Goal: Information Seeking & Learning: Learn about a topic

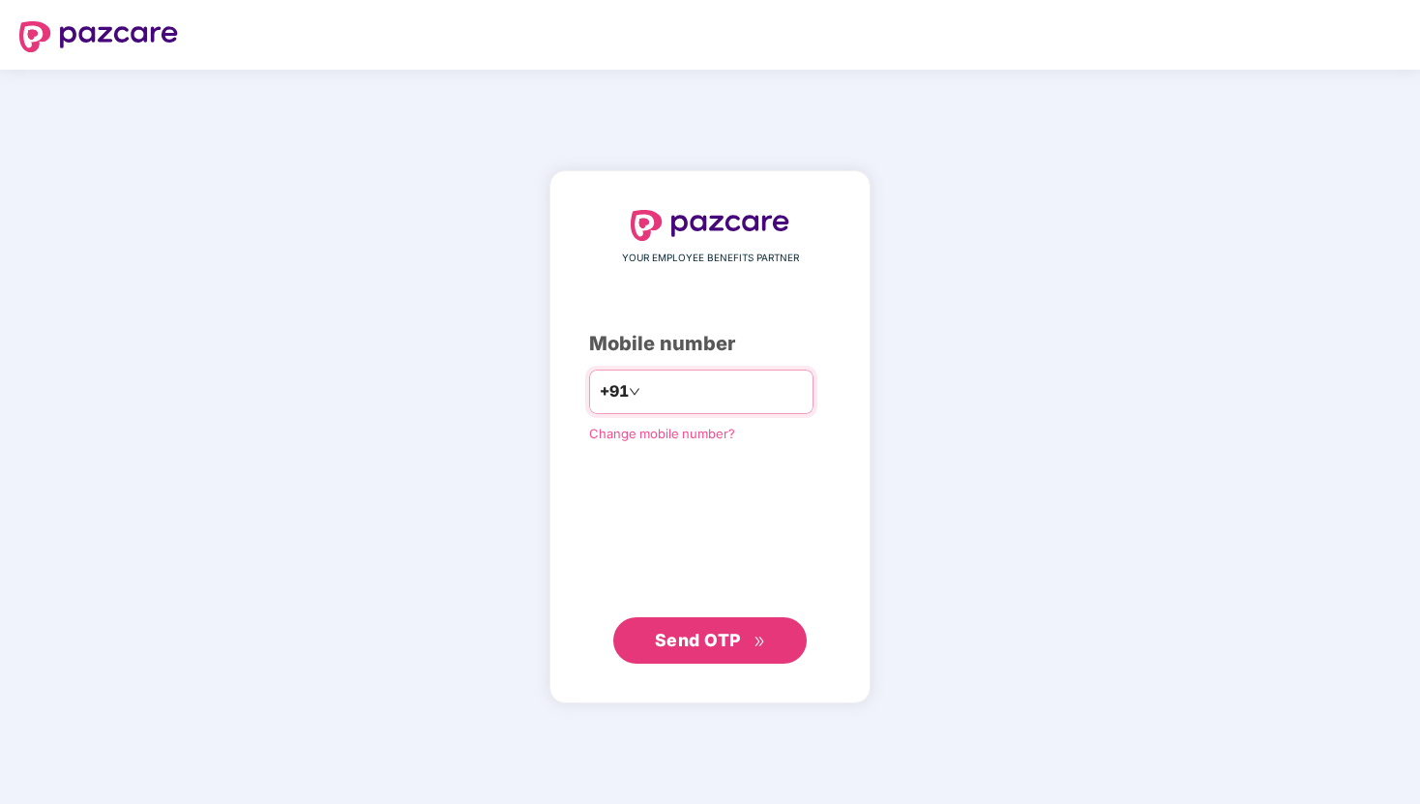
click at [735, 399] on input "number" at bounding box center [723, 391] width 159 height 31
type input "**********"
click at [719, 609] on div "**********" at bounding box center [710, 437] width 242 height 455
click at [714, 641] on span "Send OTP" at bounding box center [698, 639] width 86 height 20
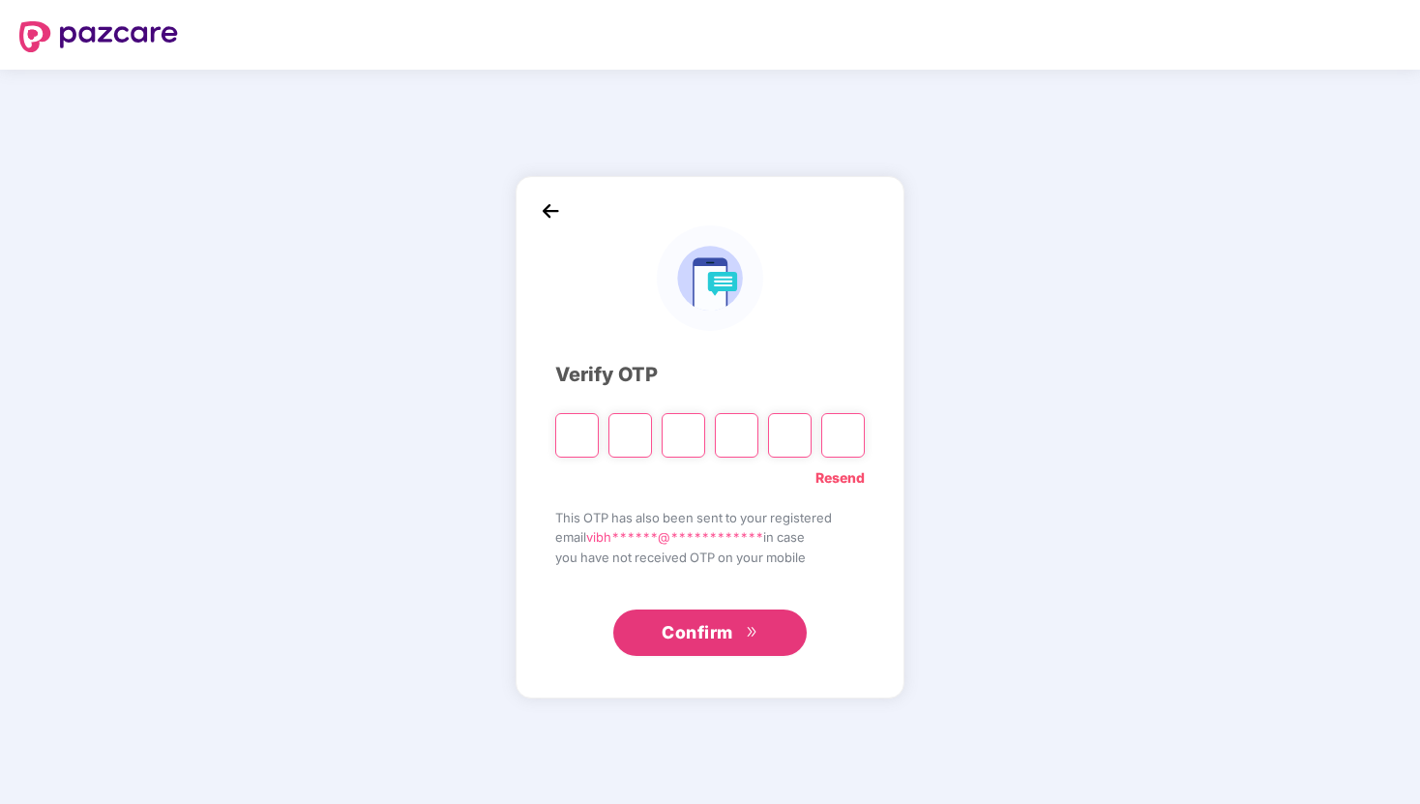
click at [569, 444] on input "Please enter verification code. Digit 1" at bounding box center [577, 435] width 44 height 45
type input "*"
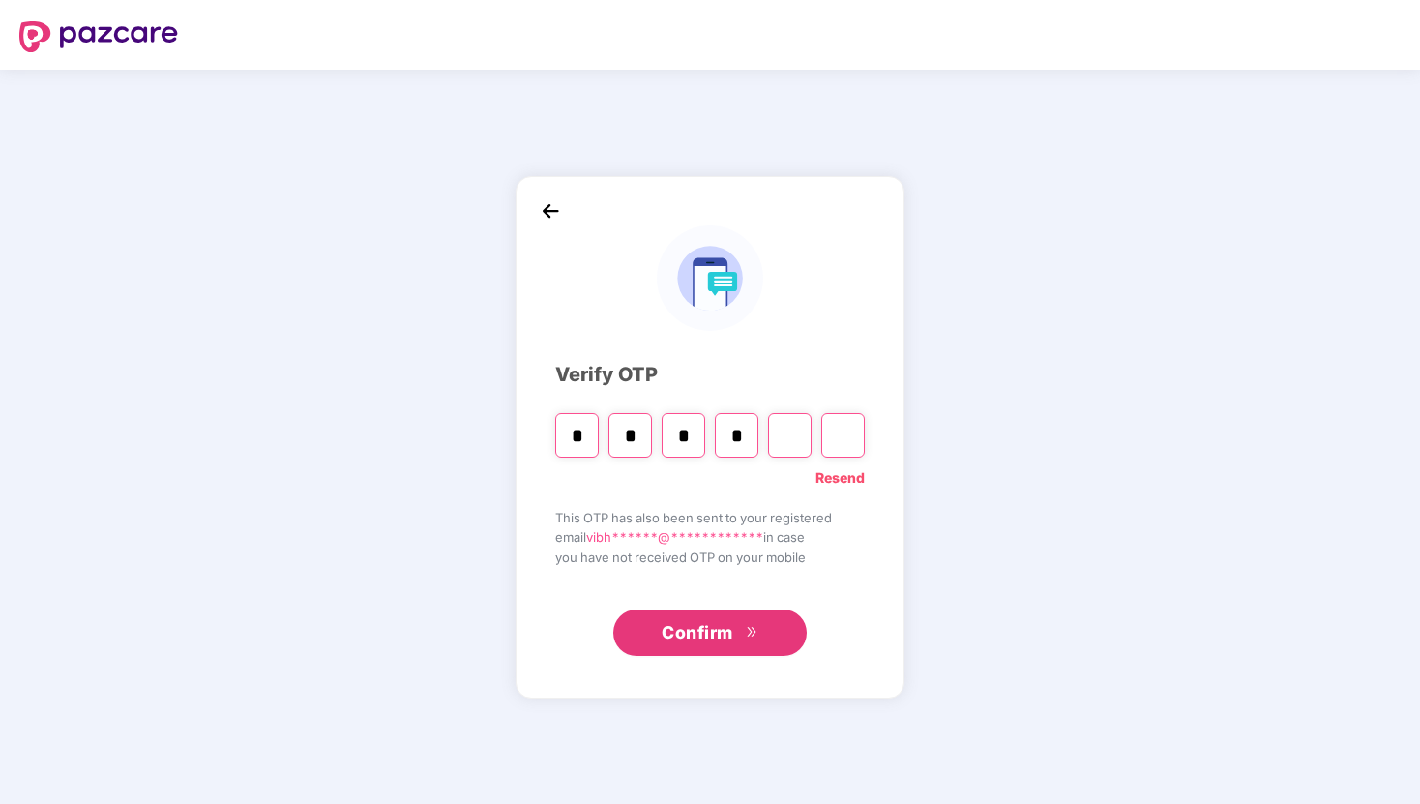
type input "*"
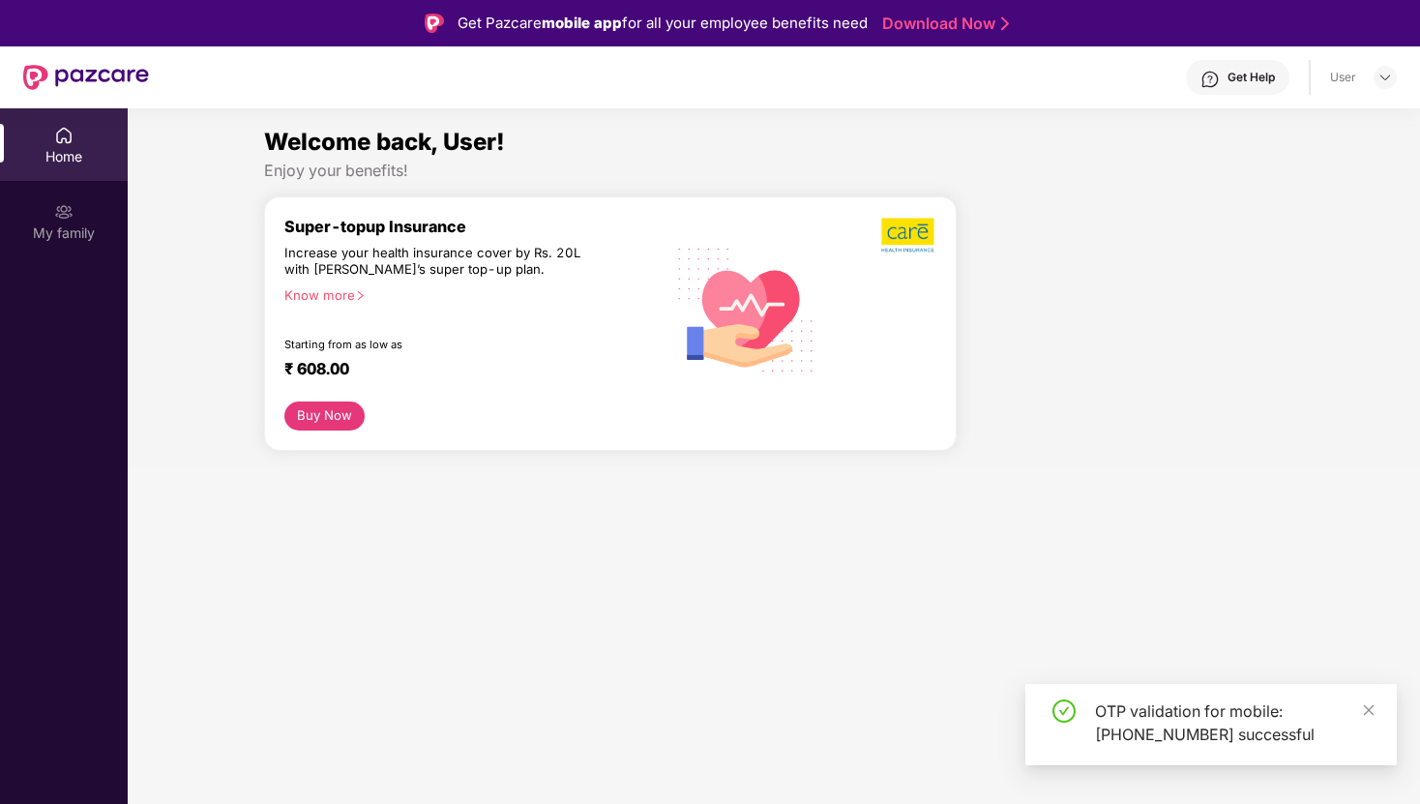
click at [736, 651] on section "Welcome back, User! Enjoy your benefits! Super-topup Insurance Increase your he…" at bounding box center [774, 510] width 1292 height 804
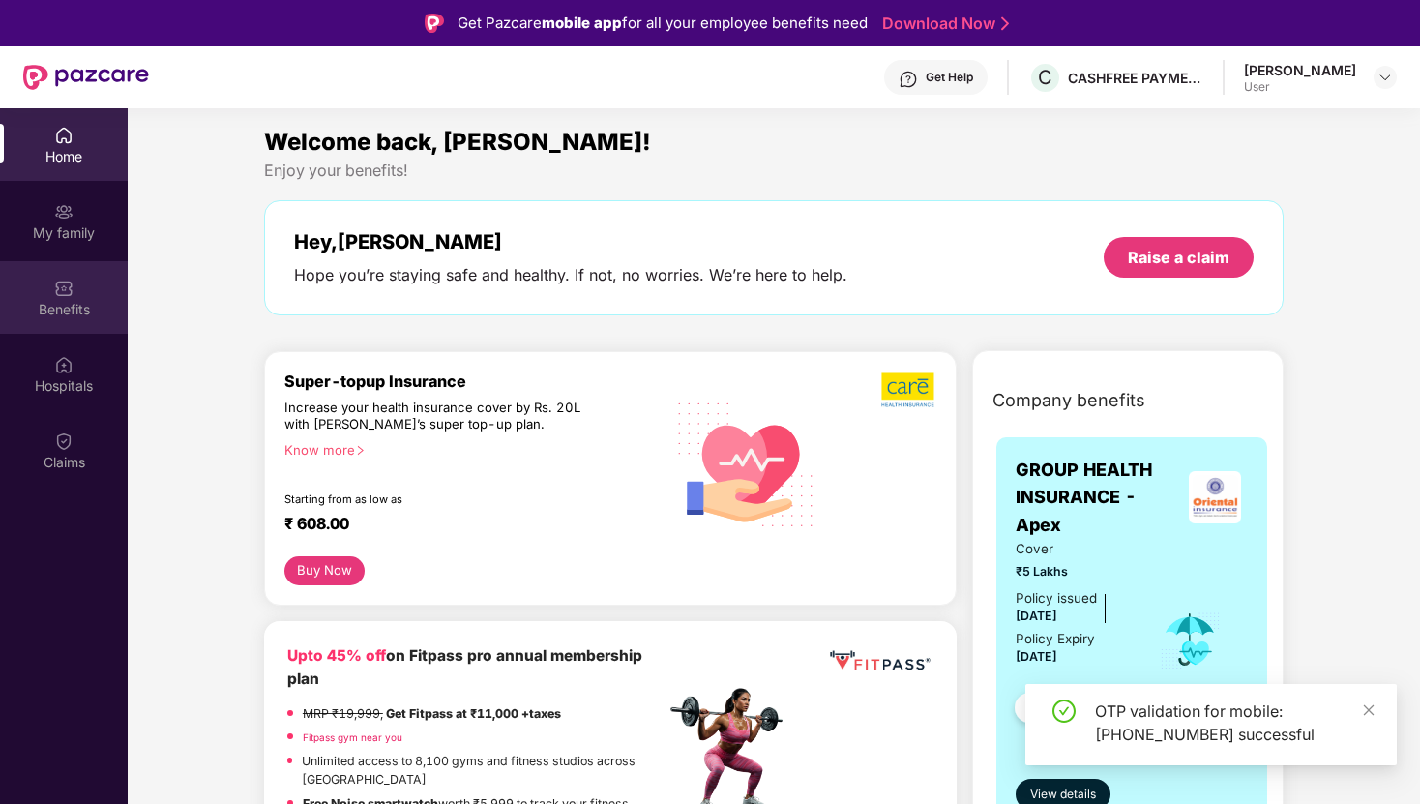
click at [70, 277] on div at bounding box center [63, 286] width 19 height 19
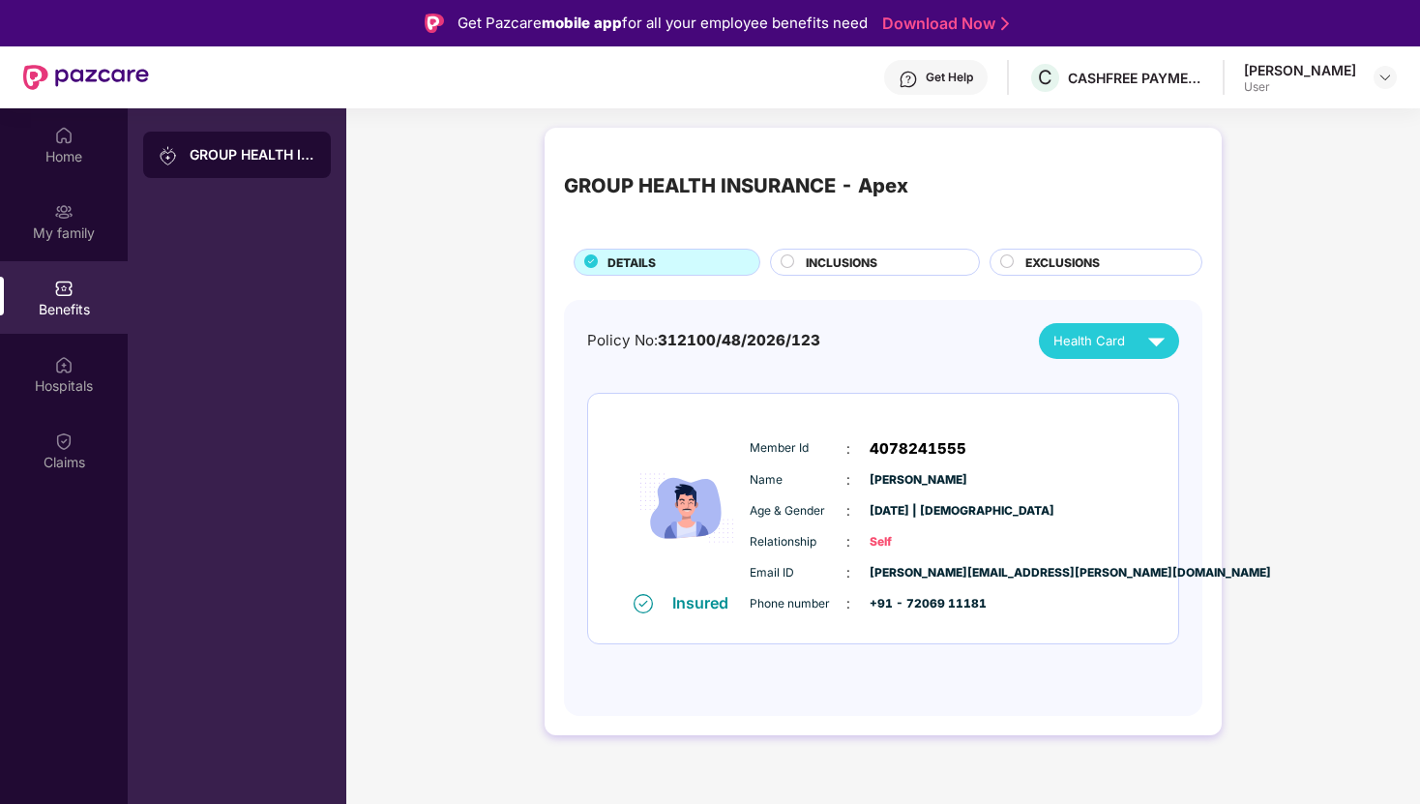
scroll to position [18, 0]
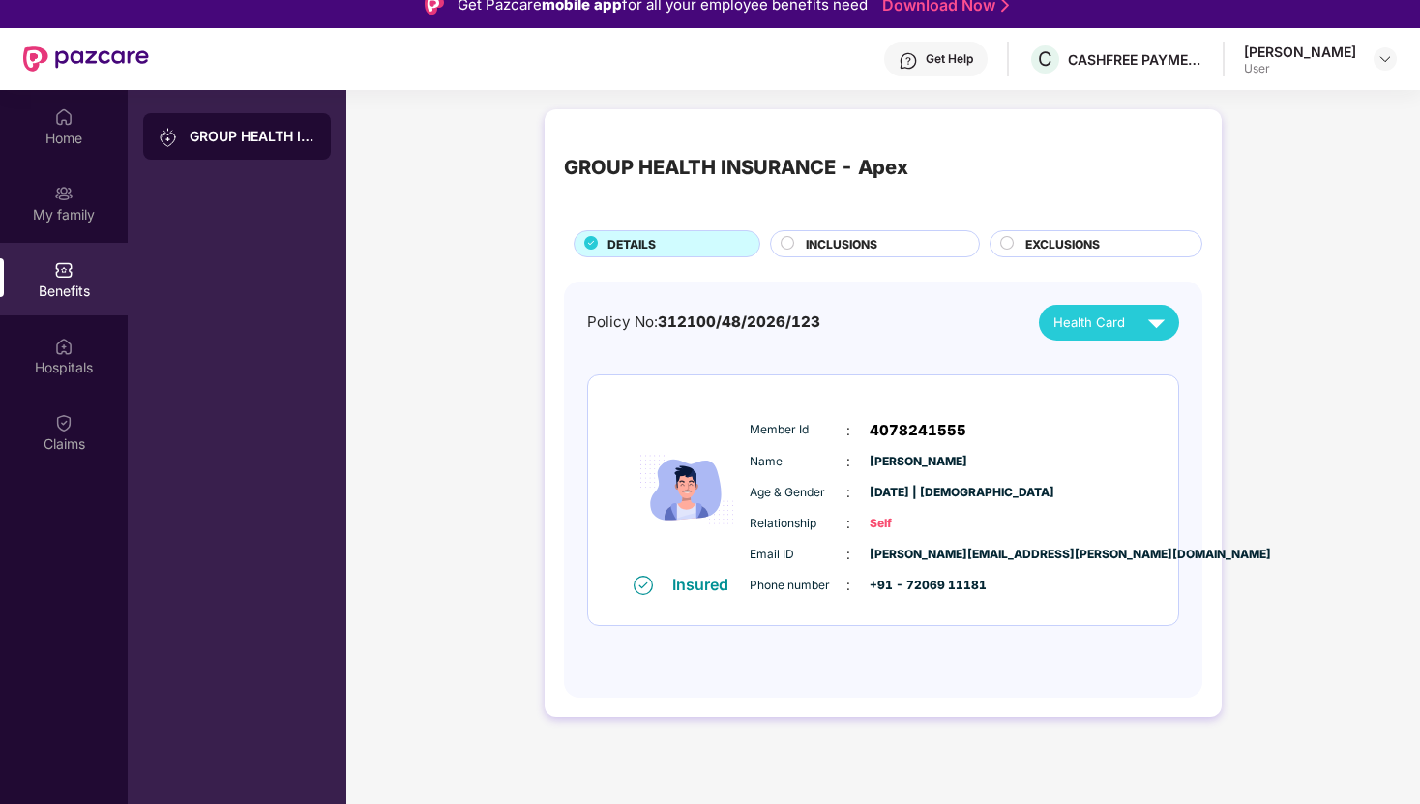
click at [90, 269] on div "Benefits" at bounding box center [64, 279] width 128 height 73
click at [275, 142] on div "GROUP HEALTH INSURANCE - Apex" at bounding box center [253, 136] width 126 height 19
click at [906, 255] on div "INCLUSIONS" at bounding box center [882, 245] width 173 height 21
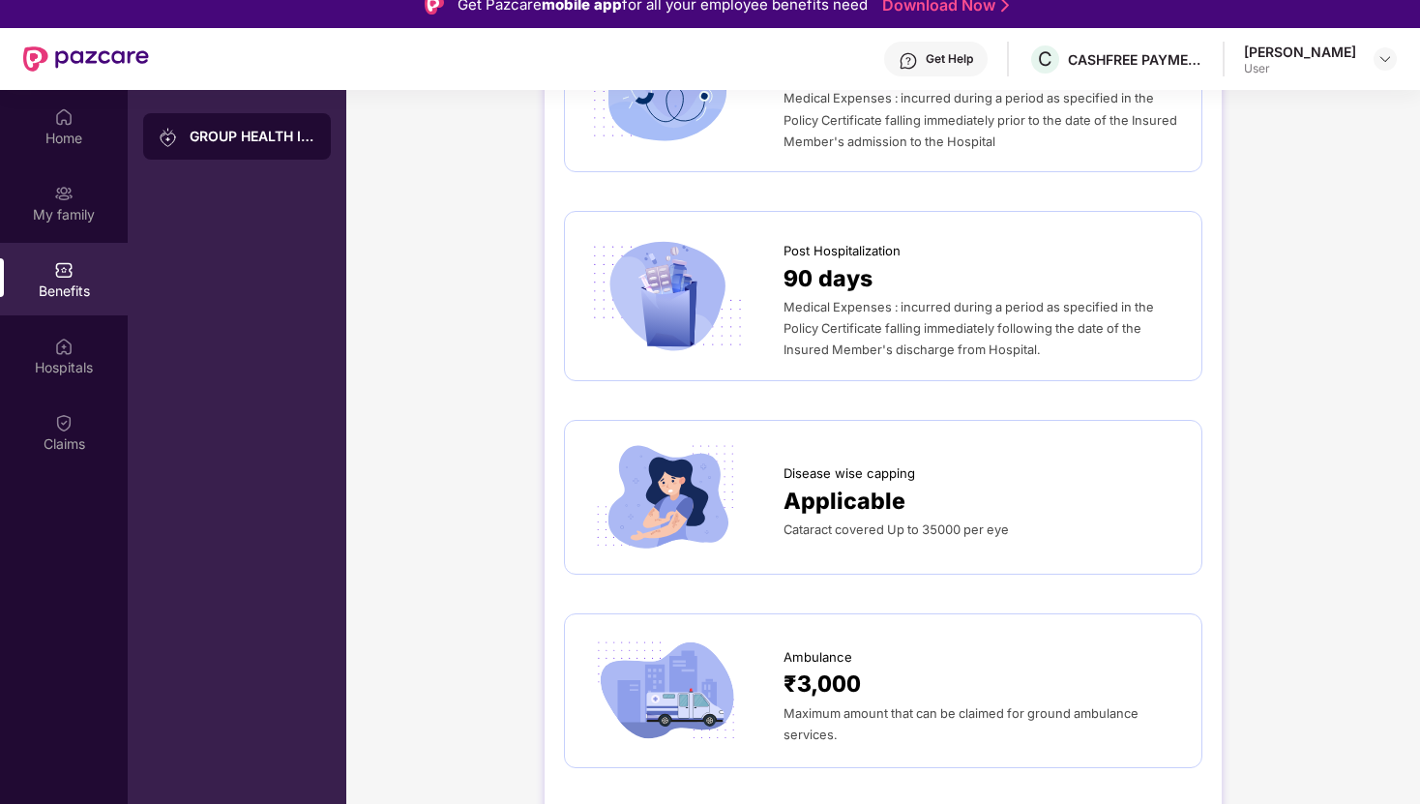
scroll to position [0, 0]
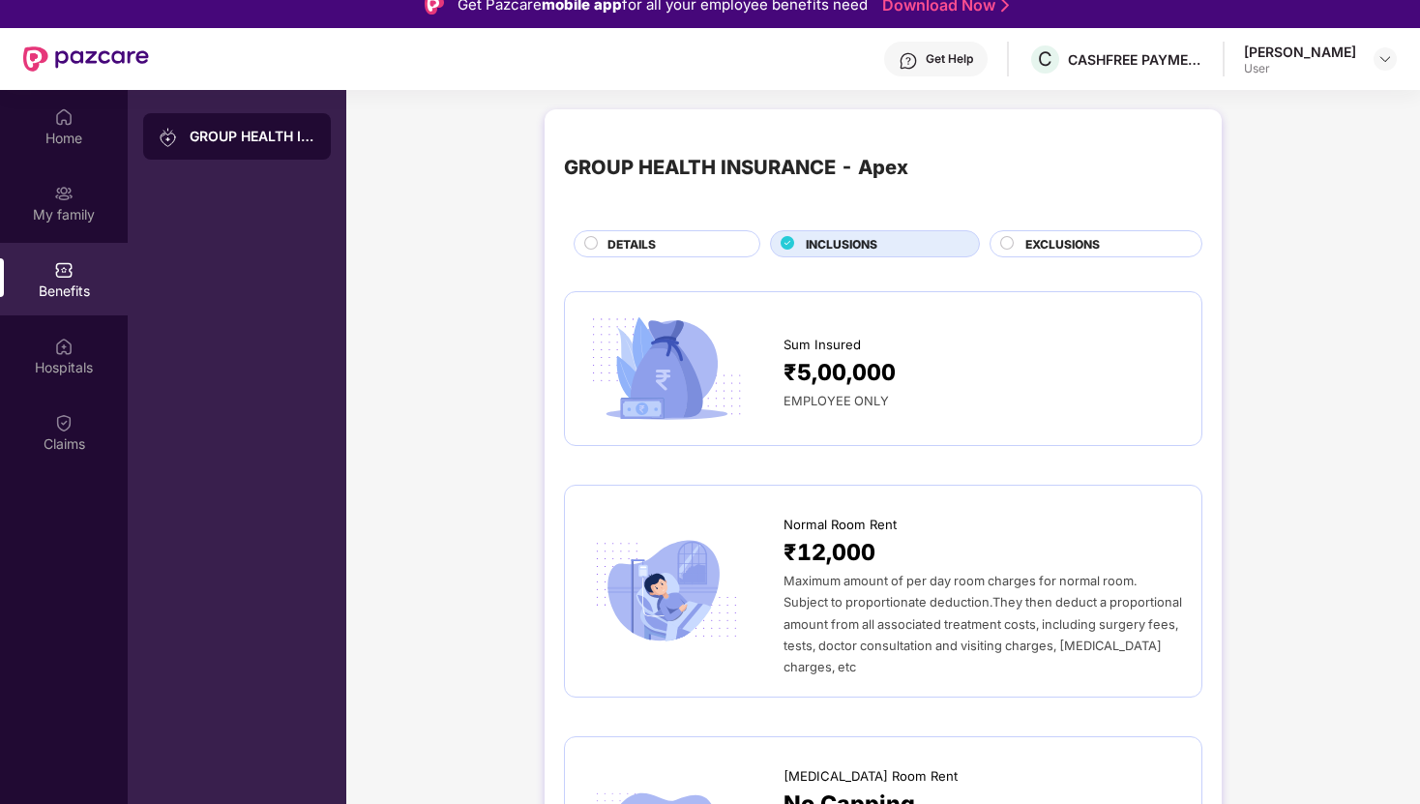
click at [1091, 235] on span "EXCLUSIONS" at bounding box center [1062, 244] width 74 height 18
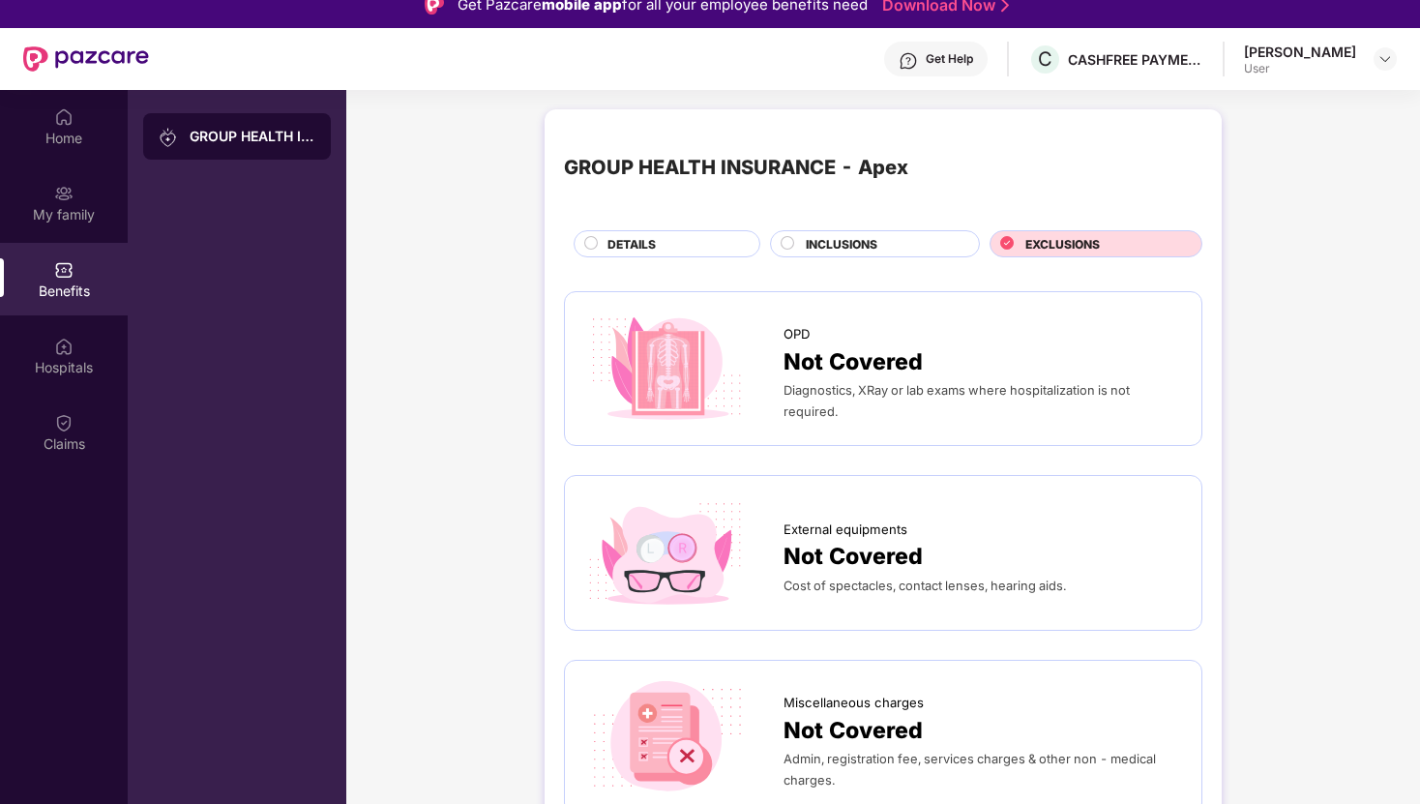
click at [681, 217] on div "GROUP HEALTH INSURANCE - Apex DETAILS INCLUSIONS EXCLUSIONS" at bounding box center [883, 193] width 638 height 129
click at [681, 234] on div "DETAILS" at bounding box center [667, 243] width 187 height 27
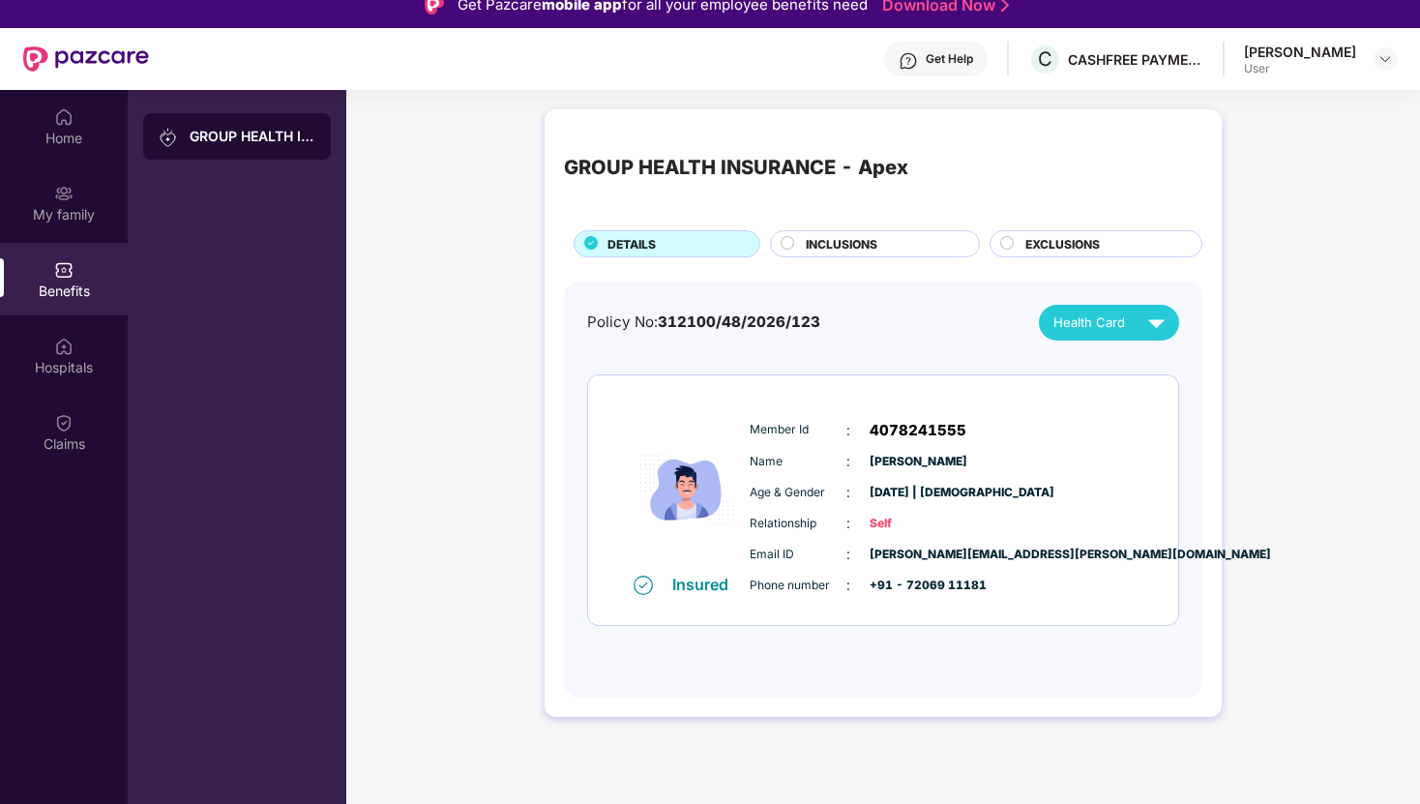
click at [1368, 60] on div "[PERSON_NAME] User" at bounding box center [1320, 60] width 153 height 34
click at [1383, 60] on img at bounding box center [1385, 58] width 15 height 15
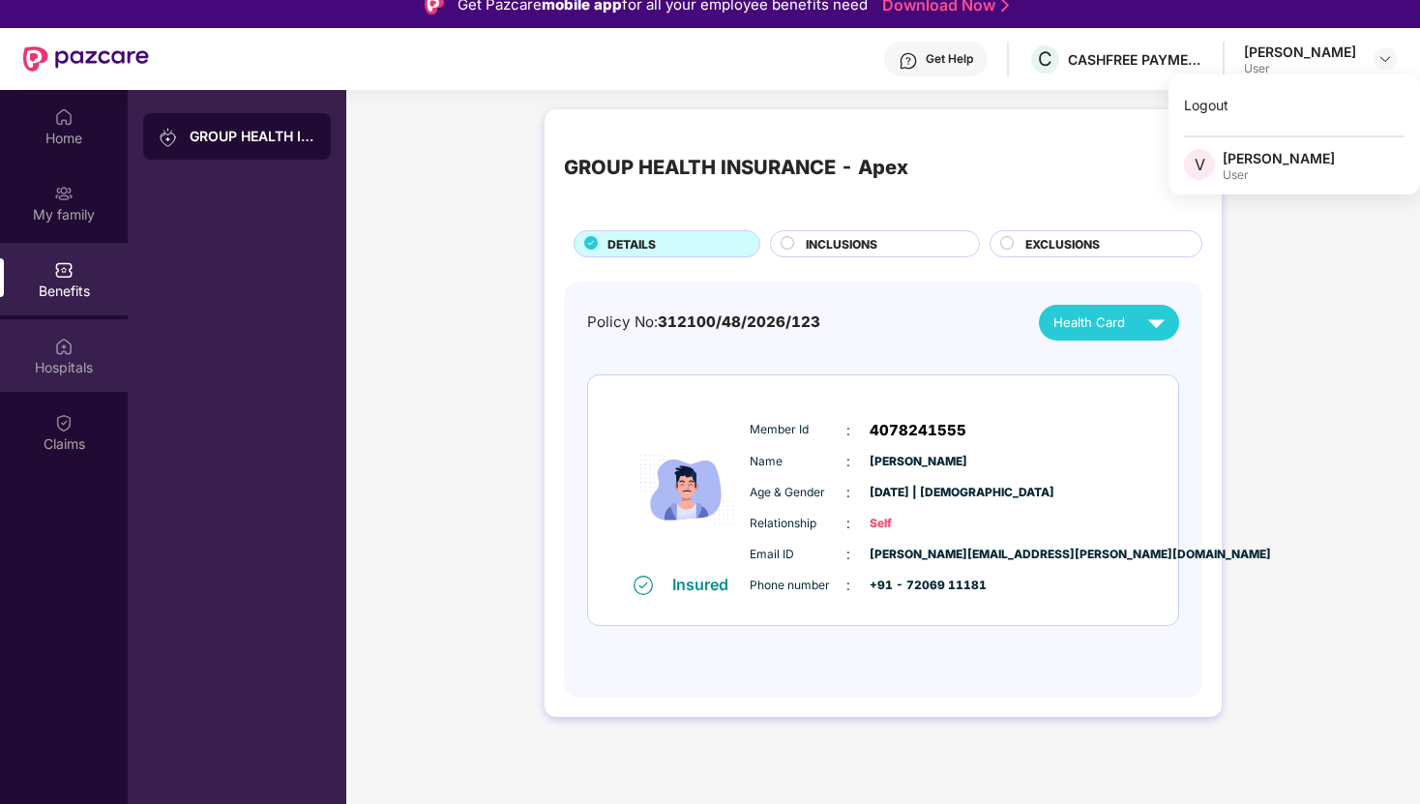
click at [68, 358] on div "Hospitals" at bounding box center [64, 367] width 128 height 19
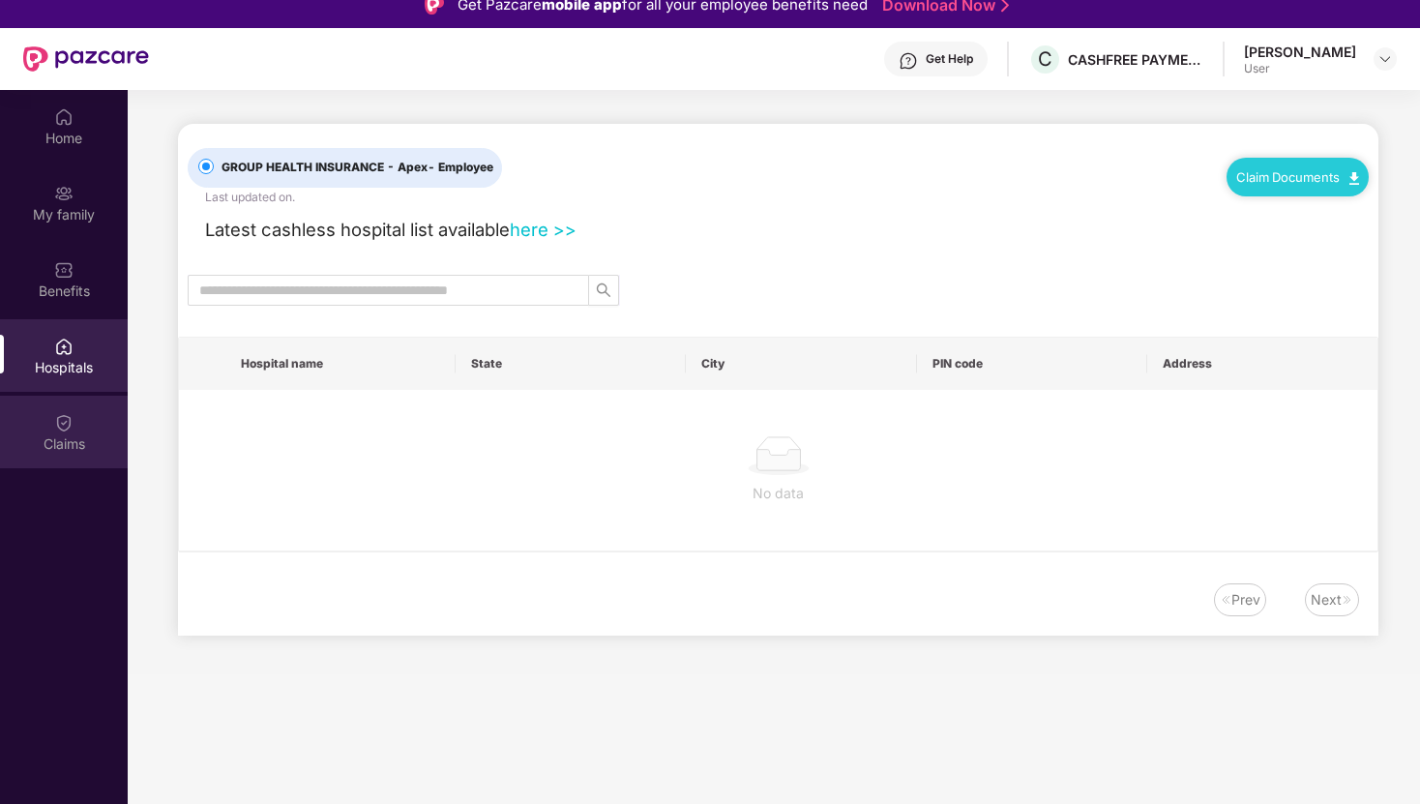
click at [64, 421] on img at bounding box center [63, 422] width 19 height 19
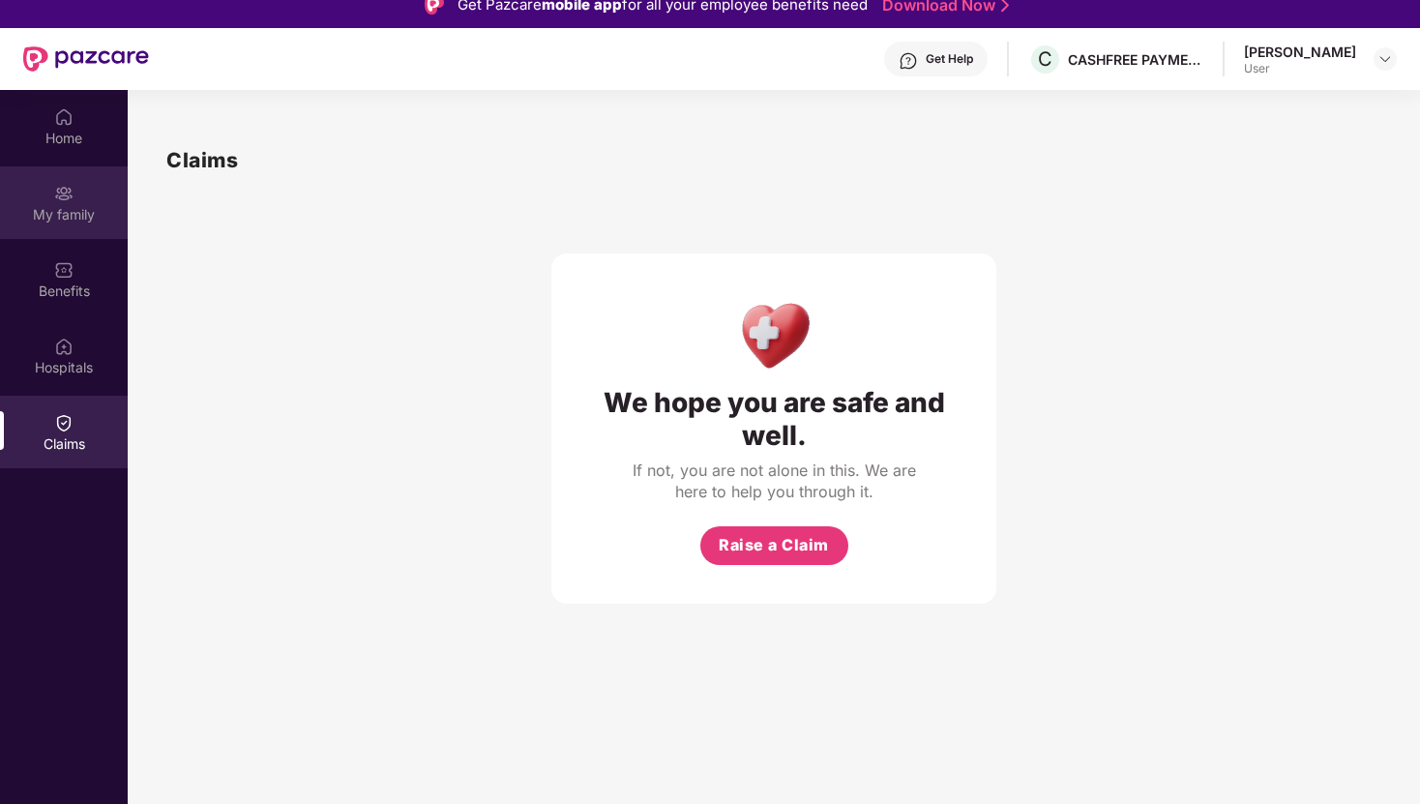
click at [77, 212] on div "My family" at bounding box center [64, 214] width 128 height 19
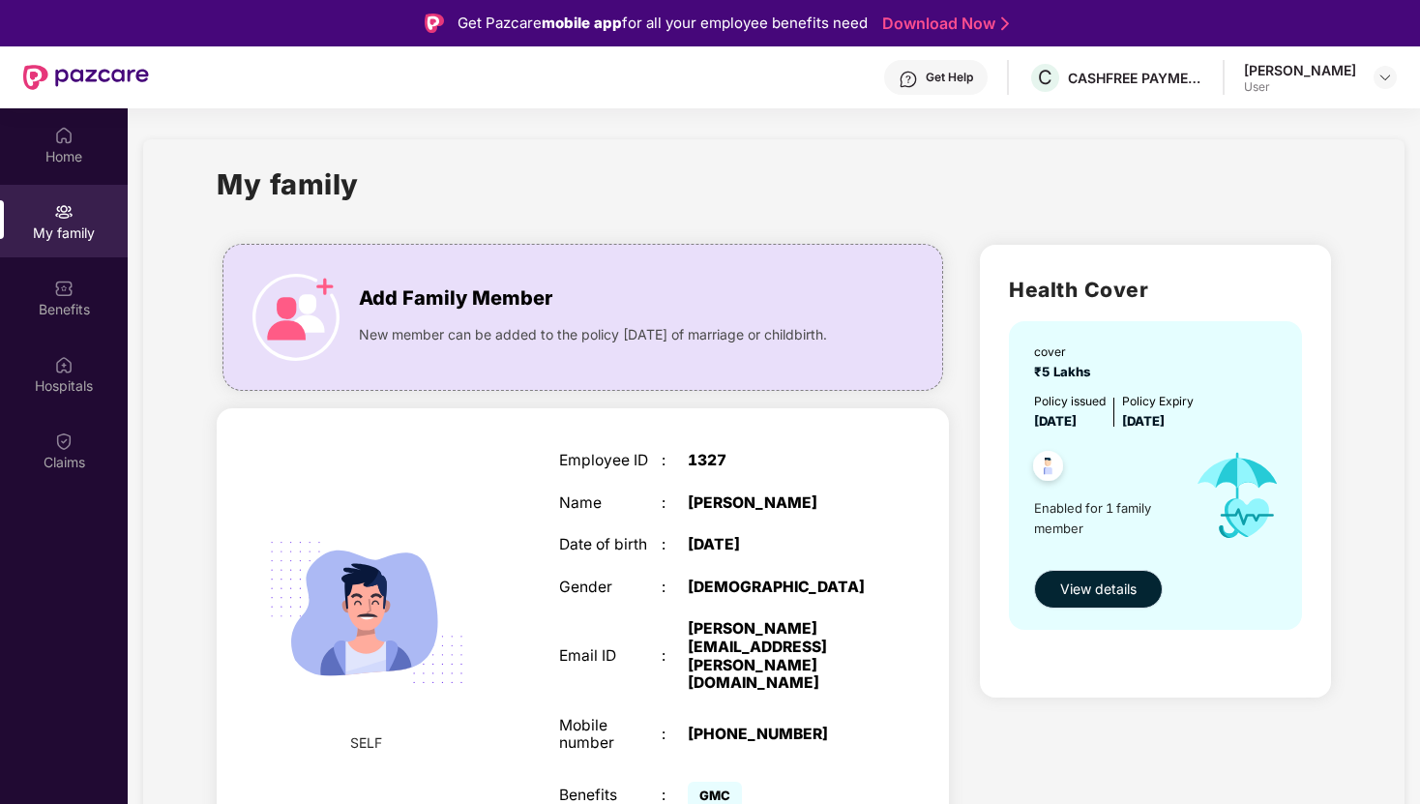
click at [1101, 583] on span "View details" at bounding box center [1098, 589] width 76 height 21
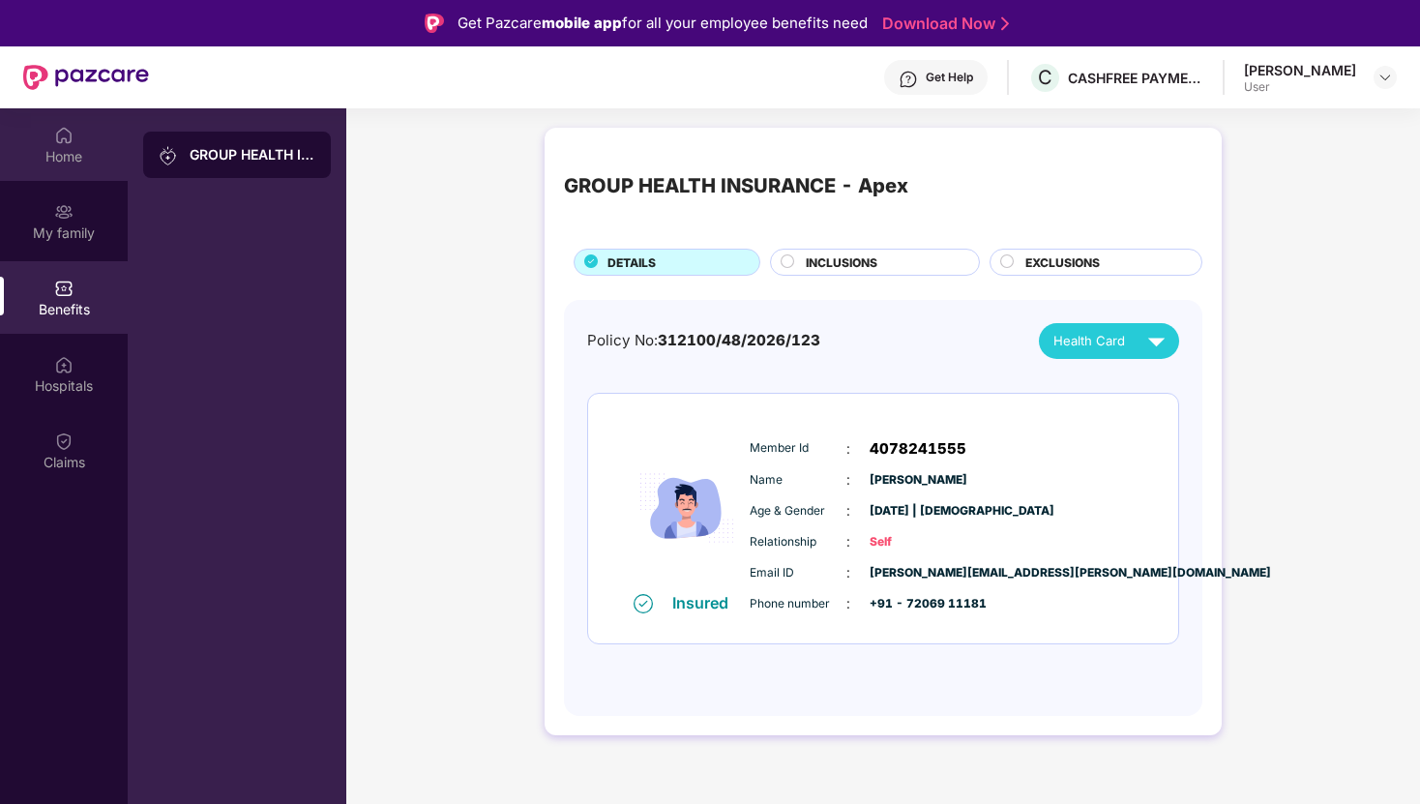
click at [56, 149] on div "Home" at bounding box center [64, 156] width 128 height 19
